Goal: Information Seeking & Learning: Learn about a topic

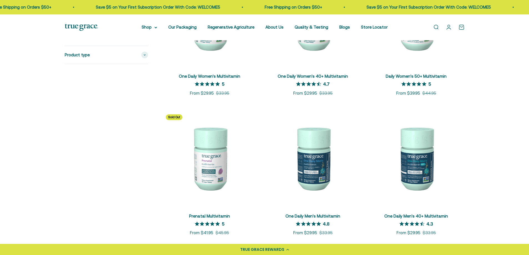
scroll to position [194, 0]
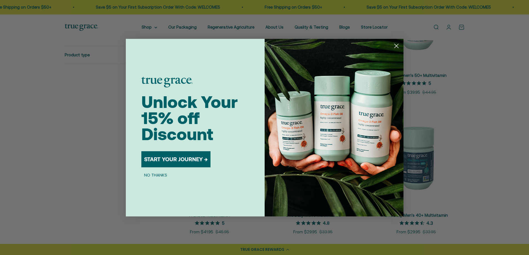
click at [396, 43] on circle "Close dialog" at bounding box center [396, 45] width 9 height 9
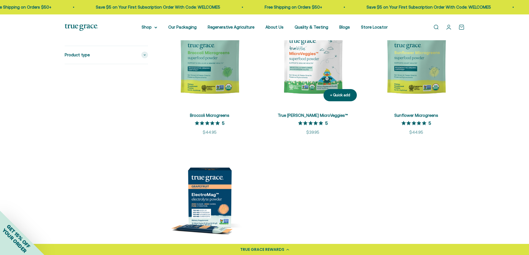
scroll to position [1083, 0]
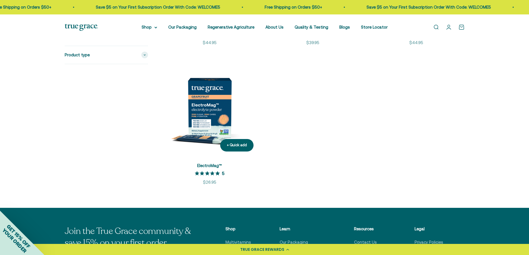
click at [205, 109] on img at bounding box center [209, 107] width 97 height 97
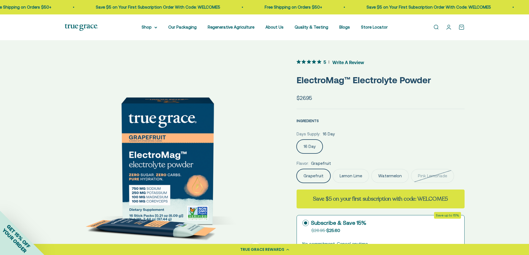
click at [308, 121] on span "INGREDIENTS" at bounding box center [308, 121] width 22 height 4
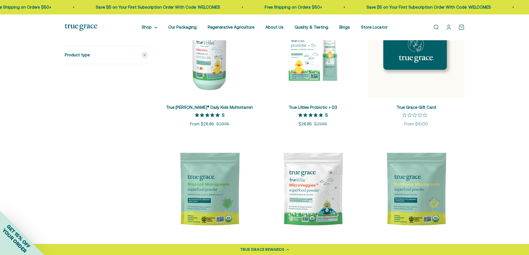
scroll to position [861, 0]
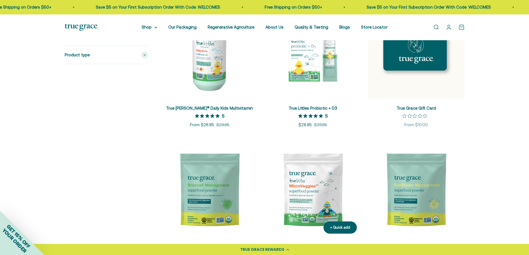
click at [311, 181] on img at bounding box center [313, 190] width 97 height 97
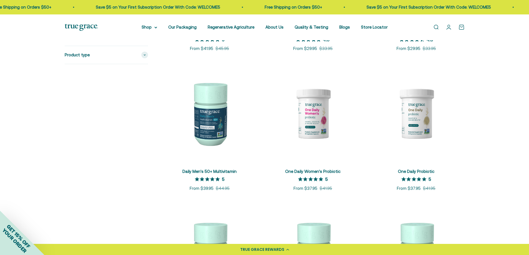
scroll to position [361, 0]
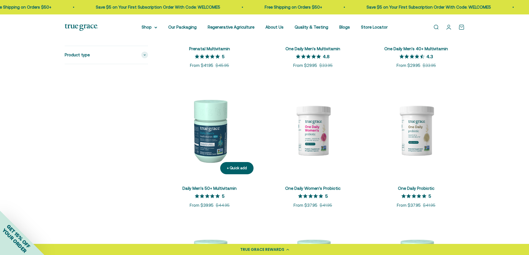
click at [215, 125] on img at bounding box center [209, 130] width 97 height 97
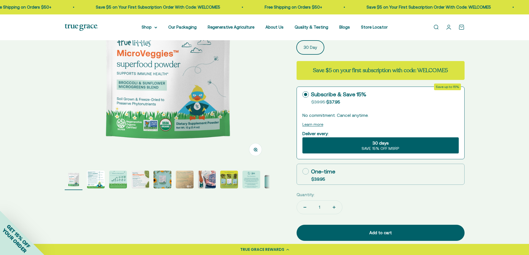
scroll to position [111, 0]
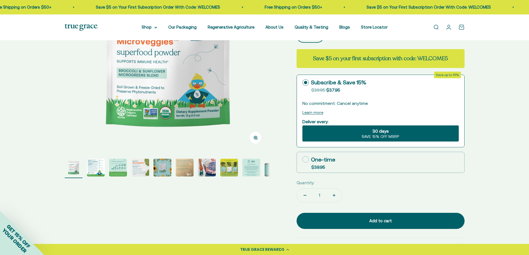
click at [95, 167] on img "Go to item 2" at bounding box center [96, 168] width 18 height 18
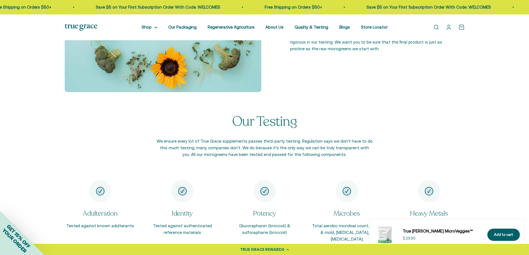
scroll to position [778, 0]
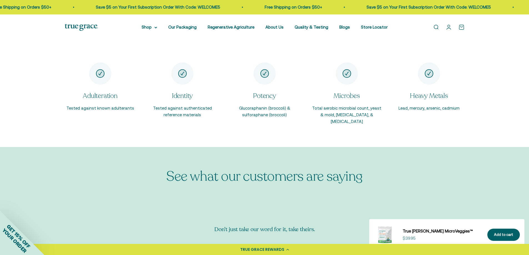
click at [427, 76] on icon "Item 5 of 5" at bounding box center [429, 74] width 8 height 8
click at [422, 108] on p "Lead, mercury, arsenic, cadmium" at bounding box center [428, 108] width 61 height 7
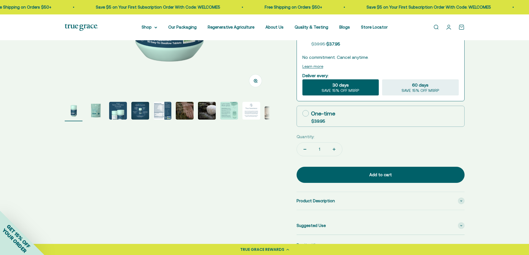
scroll to position [167, 0]
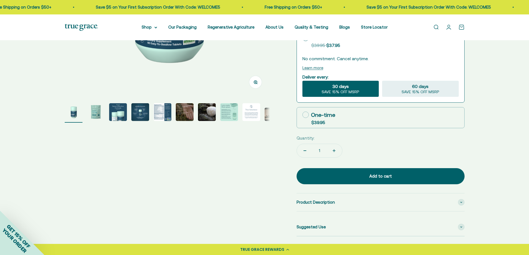
click at [116, 112] on img "Go to item 3" at bounding box center [118, 112] width 18 height 18
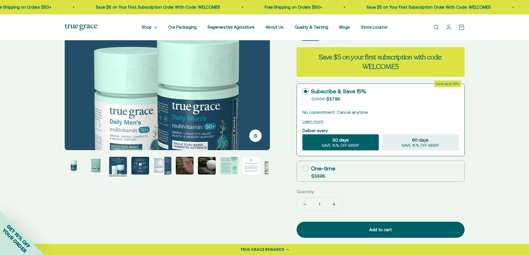
scroll to position [56, 0]
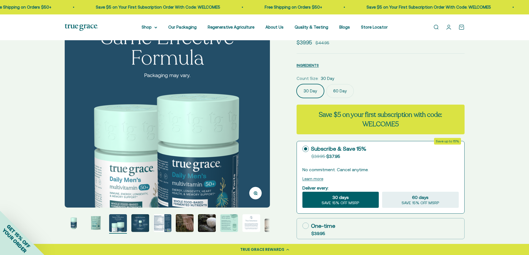
click at [142, 222] on img "Go to item 4" at bounding box center [140, 223] width 18 height 18
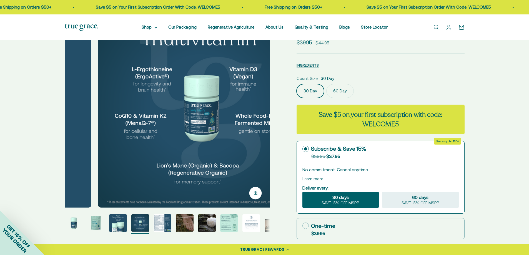
scroll to position [0, 636]
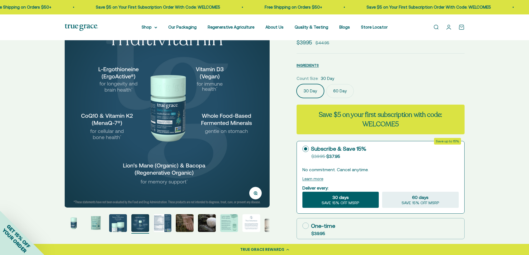
click at [164, 219] on img "Go to item 5" at bounding box center [163, 223] width 18 height 18
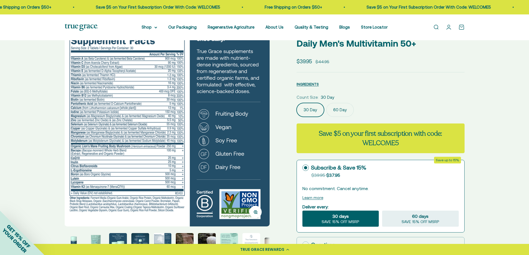
scroll to position [28, 0]
